Goal: Information Seeking & Learning: Learn about a topic

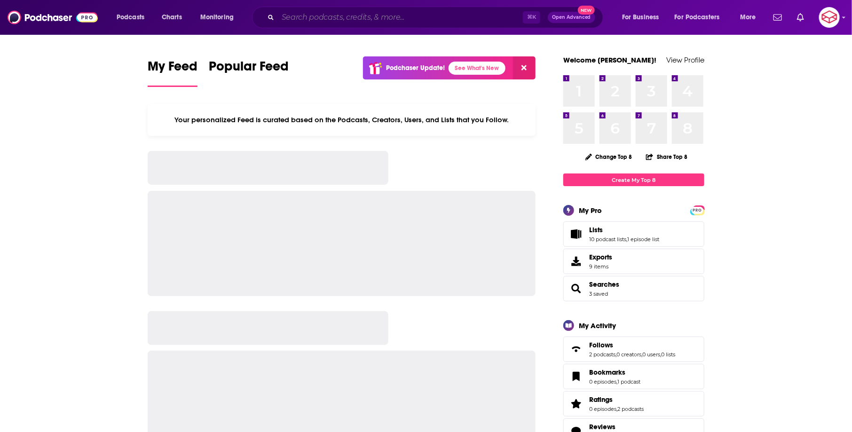
click at [403, 18] on input "Search podcasts, credits, & more..." at bounding box center [400, 17] width 245 height 15
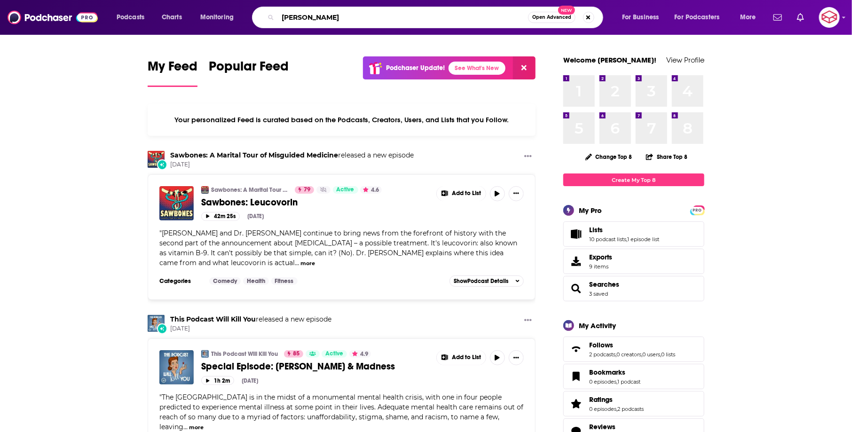
type input "[PERSON_NAME]"
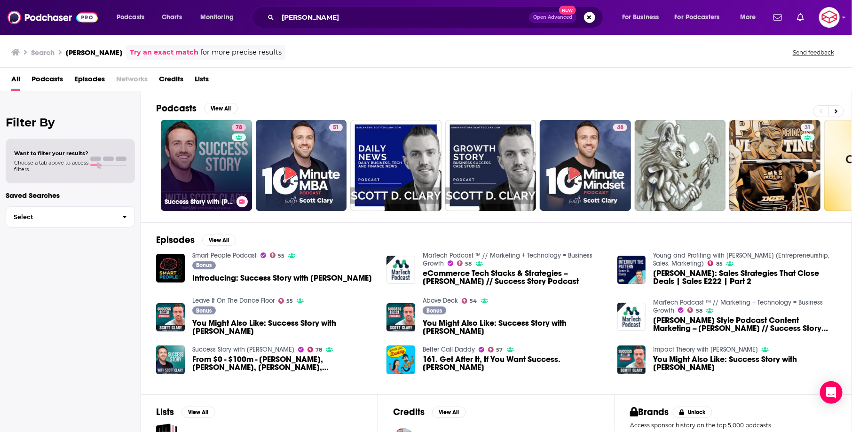
click at [214, 149] on link "78 Success Story with [PERSON_NAME]" at bounding box center [206, 165] width 91 height 91
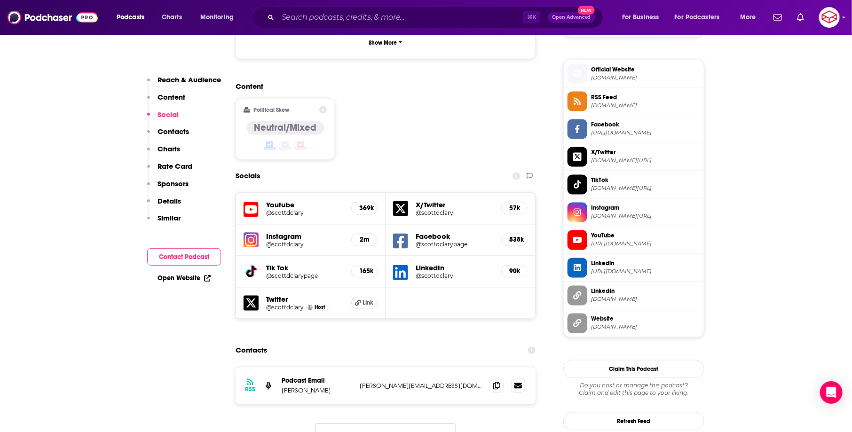
scroll to position [744, 0]
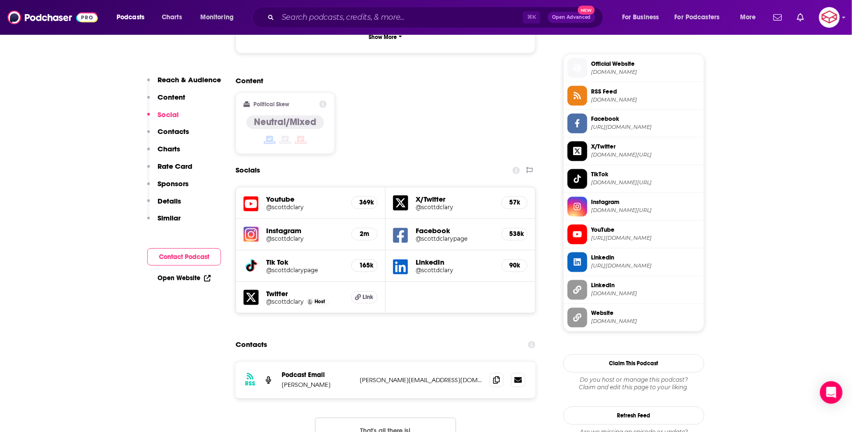
click at [364, 230] on h5 "2m" at bounding box center [364, 234] width 10 height 8
click at [275, 227] on h5 "Instagram" at bounding box center [305, 231] width 78 height 9
click at [252, 227] on img at bounding box center [250, 234] width 15 height 15
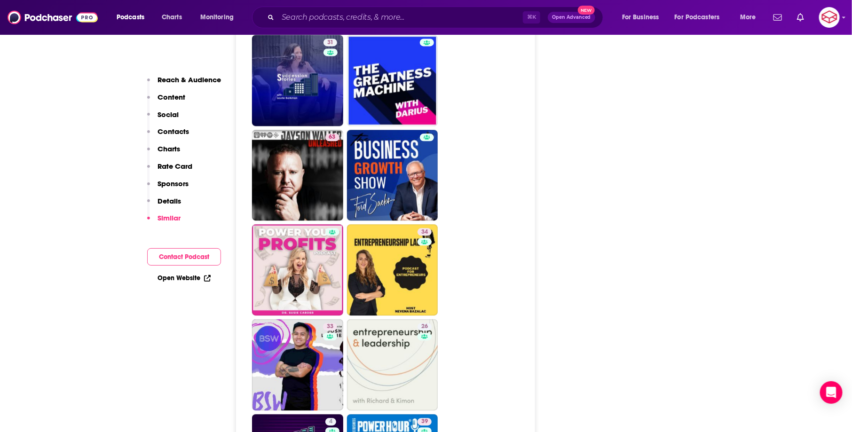
scroll to position [2684, 0]
